Goal: Go to known website: Access a specific website the user already knows

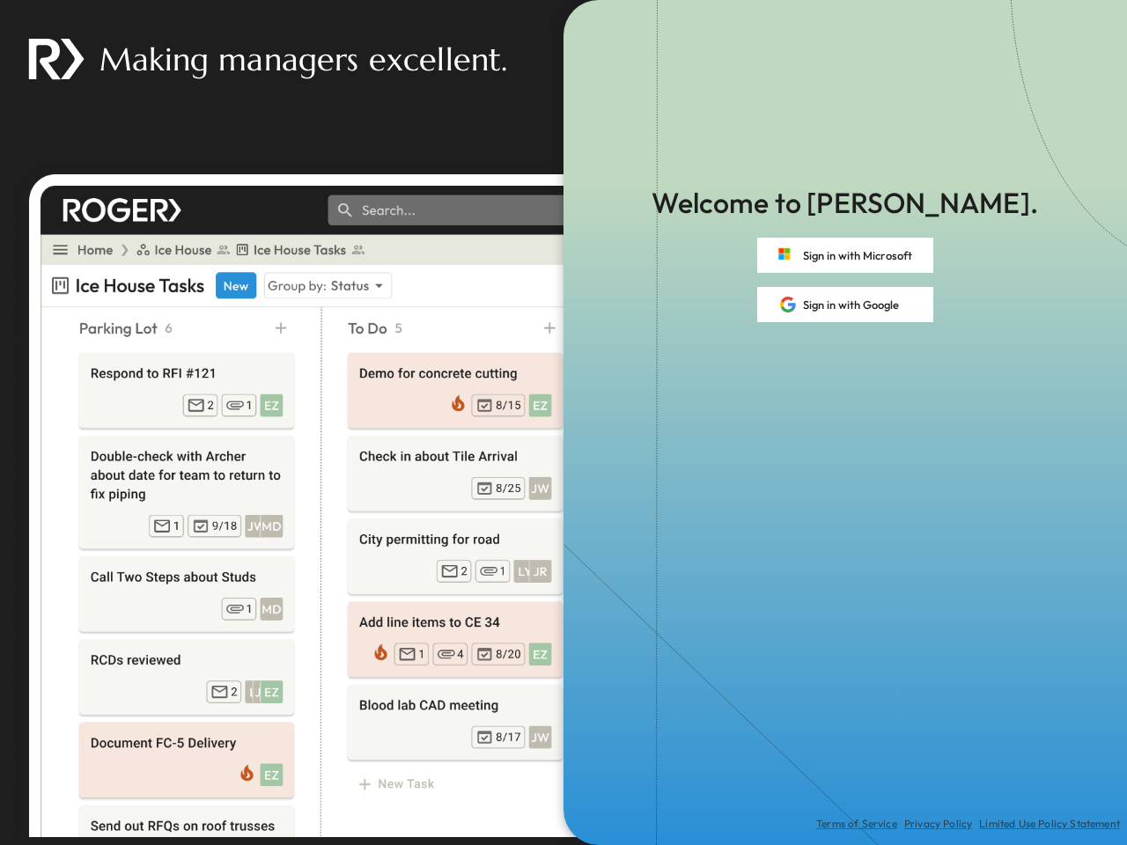
click at [563, 422] on div "Terms of Service Privacy Policy Limited Use Policy Statement" at bounding box center [844, 583] width 563 height 523
click at [845, 255] on button "Sign in with Microsoft" at bounding box center [845, 255] width 176 height 35
click at [845, 305] on button "Sign in with Google" at bounding box center [845, 304] width 176 height 35
